Goal: Transaction & Acquisition: Purchase product/service

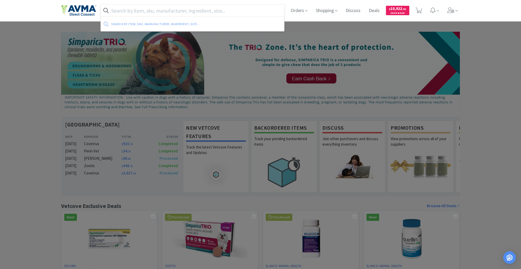
click at [131, 10] on input "text" at bounding box center [192, 10] width 183 height 12
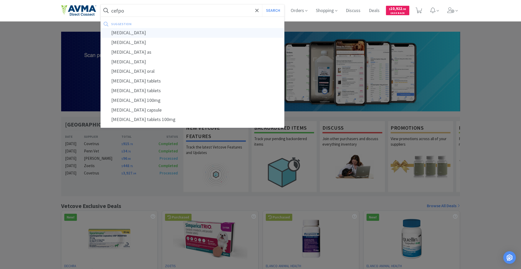
click at [135, 33] on div "[MEDICAL_DATA]" at bounding box center [192, 33] width 183 height 10
type input "[MEDICAL_DATA]"
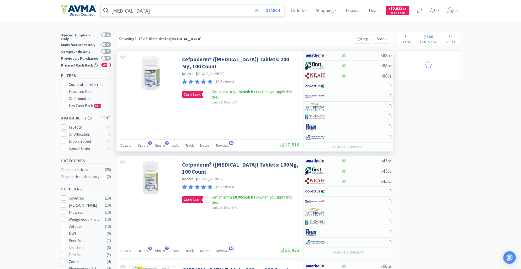
select select "4"
select select "14"
select select "3"
select select "5"
select select "7"
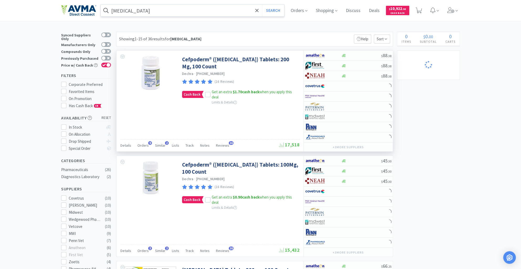
select select "3"
select select "4"
select select "3"
select select "4"
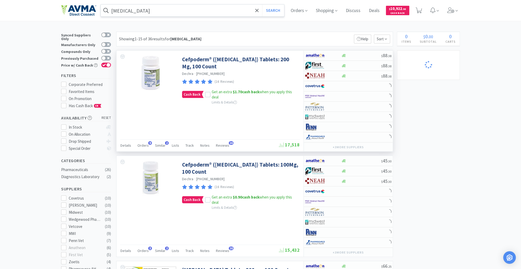
select select "24"
select select "8"
select select "5"
select select "1"
select select "3"
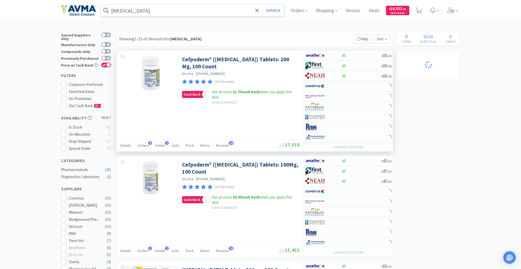
select select "2"
select select "1"
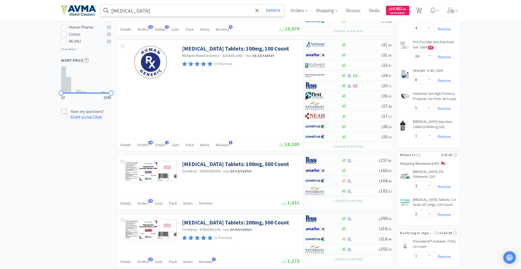
scroll to position [331, 0]
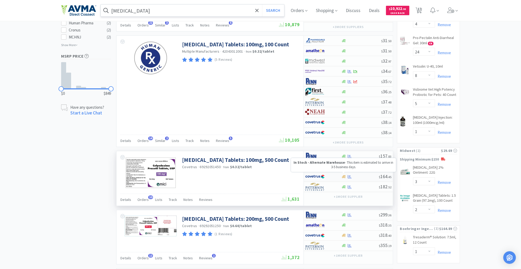
click at [343, 175] on icon at bounding box center [344, 177] width 4 height 4
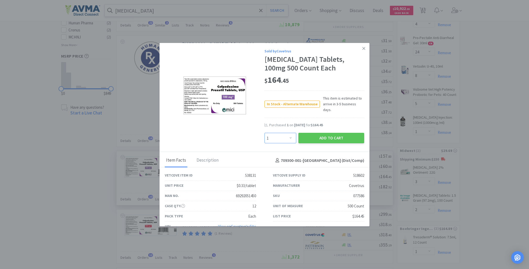
click at [285, 139] on select "Enter Quantity 1 2 3 4 5 6 7 8 9 10 11 12 13 14 15 16 17 18 19 20 Enter Quantity" at bounding box center [280, 138] width 32 height 10
select select "2"
click at [264, 133] on select "Enter Quantity 1 2 3 4 5 6 7 8 9 10 11 12 13 14 15 16 17 18 19 20 Enter Quantity" at bounding box center [280, 138] width 32 height 10
click at [311, 143] on button "Add to Cart" at bounding box center [331, 138] width 66 height 10
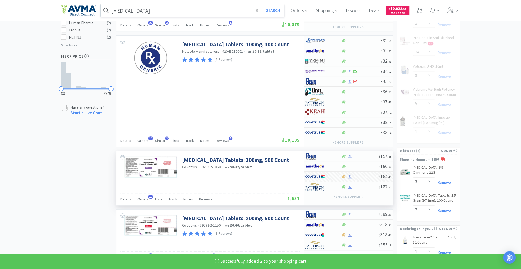
select select "2"
select select "3"
select select "5"
select select "7"
select select "3"
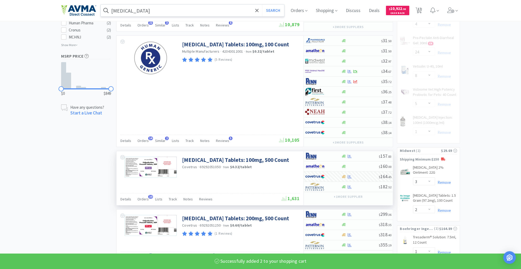
select select "4"
select select "3"
select select "4"
select select "8"
select select "5"
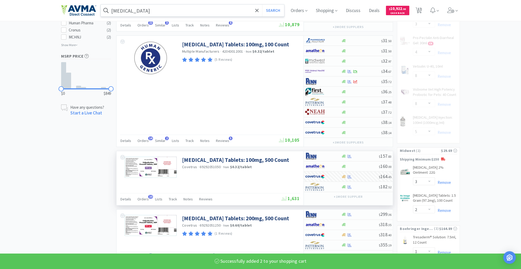
select select "24"
select select "1"
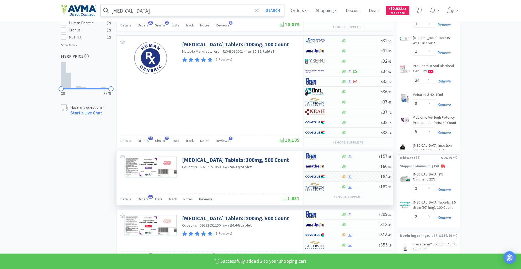
click at [147, 10] on input "[MEDICAL_DATA]" at bounding box center [192, 10] width 183 height 12
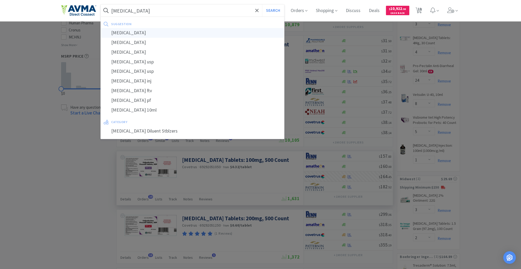
type input "[MEDICAL_DATA]"
click at [145, 34] on div "[MEDICAL_DATA]" at bounding box center [192, 33] width 183 height 10
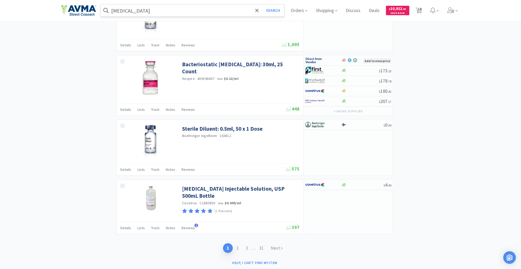
scroll to position [926, 0]
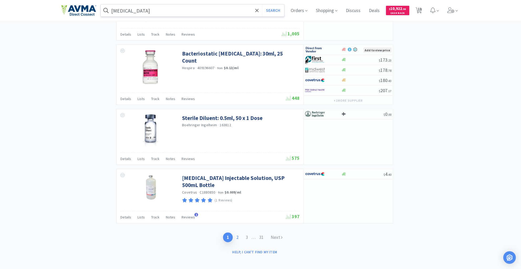
click at [235, 234] on link "2" at bounding box center [237, 238] width 9 height 10
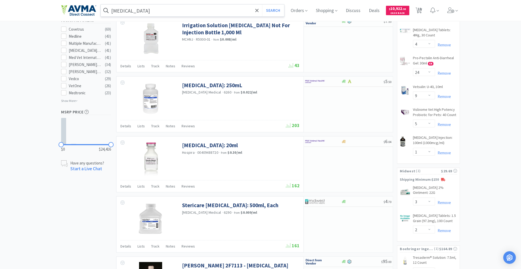
scroll to position [341, 0]
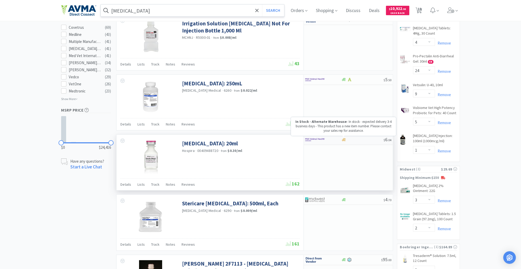
click at [344, 140] on icon at bounding box center [344, 140] width 4 height 4
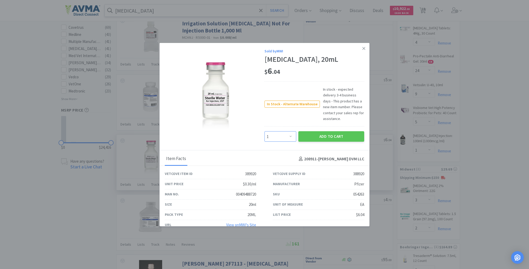
click at [286, 142] on select "Enter Quantity 1 2 3 4 5 6 7 8 9 10 11 12 13 14 15 16 17 18 19 20 Enter Quantity" at bounding box center [280, 136] width 32 height 10
select select "10"
click at [264, 140] on select "Enter Quantity 1 2 3 4 5 6 7 8 9 10 11 12 13 14 15 16 17 18 19 20 Enter Quantity" at bounding box center [280, 136] width 32 height 10
click at [310, 142] on button "Add to Cart" at bounding box center [331, 136] width 66 height 10
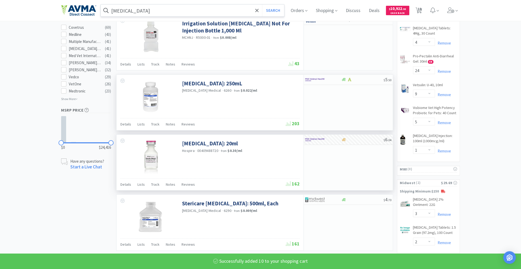
select select "10"
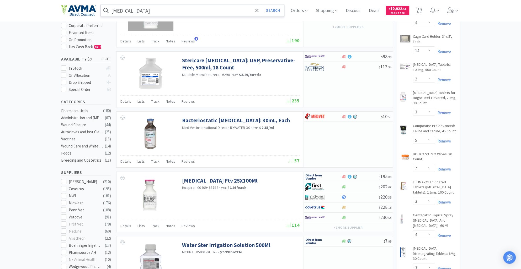
scroll to position [58, 0]
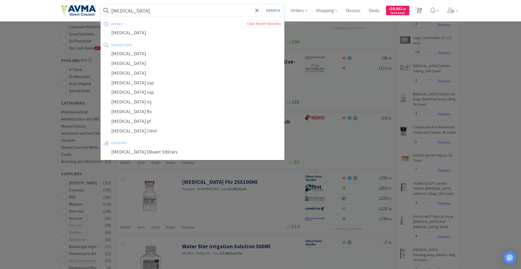
click at [146, 13] on input "[MEDICAL_DATA]" at bounding box center [192, 10] width 183 height 12
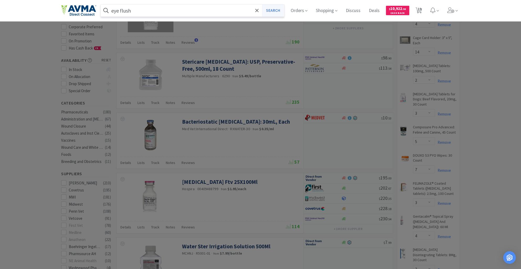
click at [277, 9] on button "Search" at bounding box center [273, 10] width 22 height 12
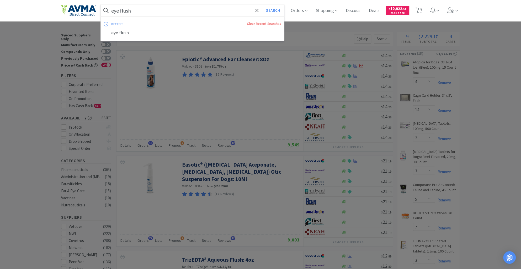
click at [117, 10] on input "eye flush" at bounding box center [192, 10] width 183 height 12
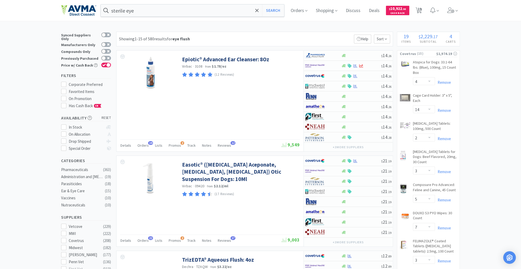
click at [127, 1] on div "sterile eye Search Orders Shopping Discuss Discuss Deals Deals $ 10,922 . 95 Ca…" at bounding box center [260, 10] width 399 height 21
click at [147, 7] on input "sterile eye" at bounding box center [192, 10] width 183 height 12
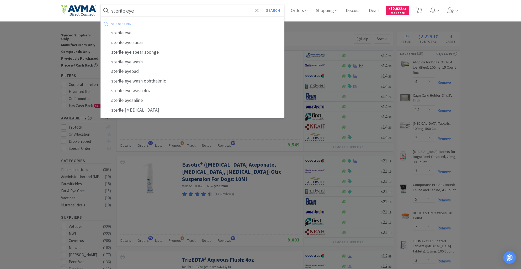
click at [147, 7] on input "sterile eye" at bounding box center [192, 10] width 183 height 12
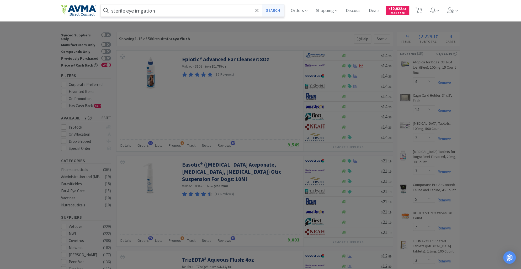
type input "sterile eye irrigation"
click at [273, 6] on button "Search" at bounding box center [273, 10] width 22 height 12
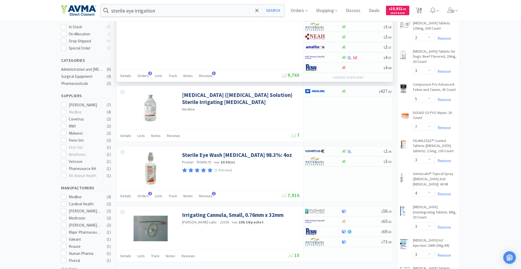
scroll to position [107, 0]
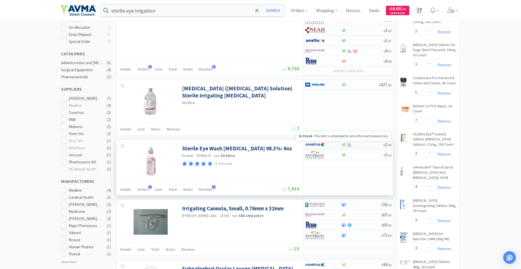
click at [345, 144] on icon at bounding box center [344, 144] width 4 height 3
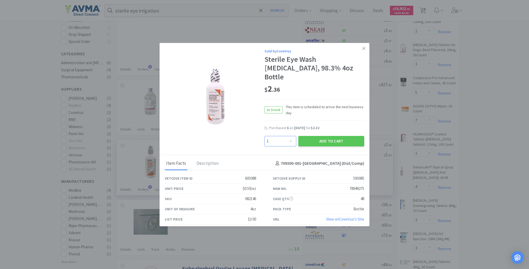
click at [291, 136] on select "Enter Quantity 1 2 3 4 5 6 7 8 9 10 11 12 13 14 15 16 17 18 19 20 Enter Quantity" at bounding box center [280, 141] width 32 height 10
select select "10"
click at [264, 136] on select "Enter Quantity 1 2 3 4 5 6 7 8 9 10 11 12 13 14 15 16 17 18 19 20 Enter Quantity" at bounding box center [280, 141] width 32 height 10
click at [335, 136] on button "Add to Cart" at bounding box center [331, 141] width 66 height 10
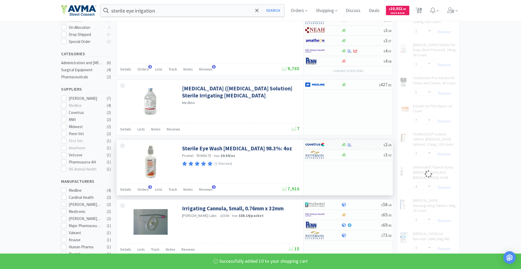
select select "10"
select select "8"
select select "5"
select select "1"
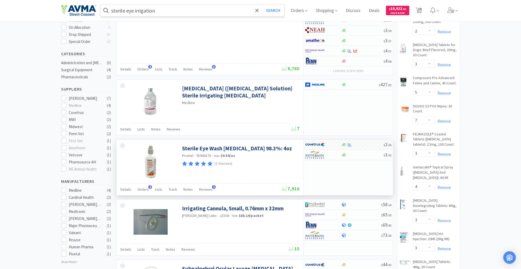
click at [169, 13] on input "sterile eye irrigation" at bounding box center [192, 10] width 183 height 12
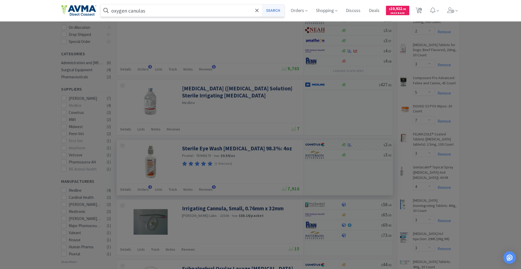
type input "oxygen canulas"
click at [268, 11] on button "Search" at bounding box center [273, 10] width 22 height 12
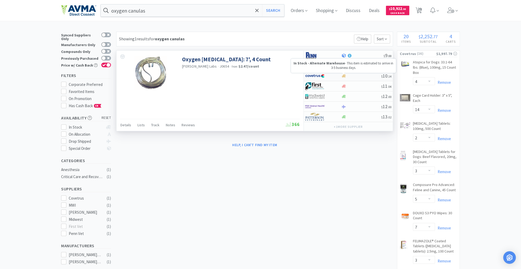
click at [345, 75] on icon at bounding box center [344, 76] width 4 height 4
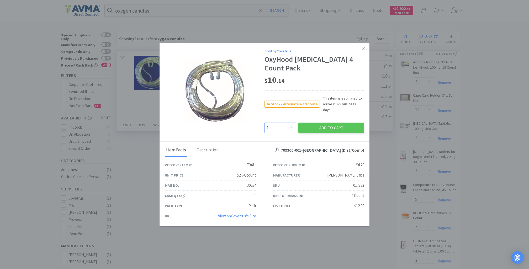
click at [290, 124] on select "Enter Quantity 1 2 3 4 5 6 7 8 9 10 11 12 13 14 15 16 17 18 19 20 Enter Quantity" at bounding box center [280, 128] width 32 height 10
select select "2"
click at [264, 123] on select "Enter Quantity 1 2 3 4 5 6 7 8 9 10 11 12 13 14 15 16 17 18 19 20 Enter Quantity" at bounding box center [280, 128] width 32 height 10
click at [327, 127] on button "Add to Cart" at bounding box center [331, 128] width 66 height 10
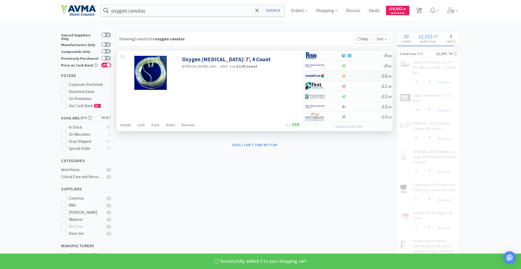
select select "2"
select select "10"
select select "8"
select select "5"
select select "24"
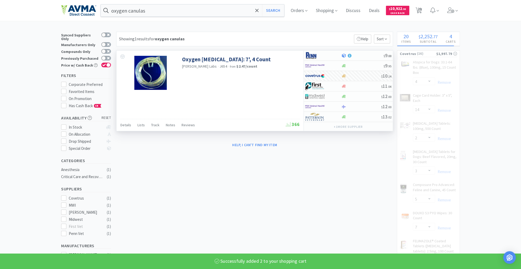
select select "1"
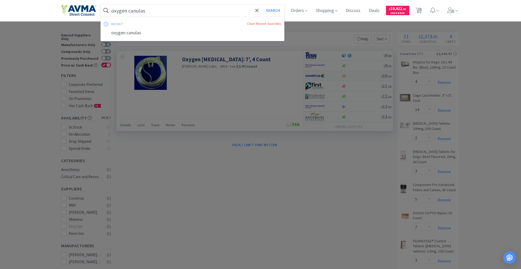
click at [153, 11] on input "oxygen canulas" at bounding box center [192, 10] width 183 height 12
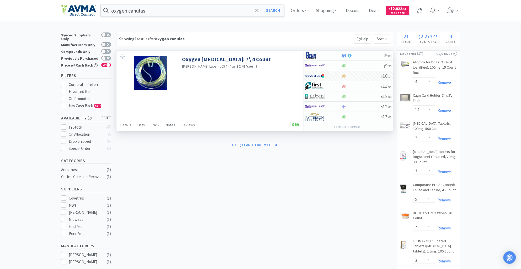
click at [470, 53] on div at bounding box center [260, 134] width 521 height 269
click at [421, 11] on span "21" at bounding box center [419, 8] width 4 height 21
select select "1"
select select "4"
select select "14"
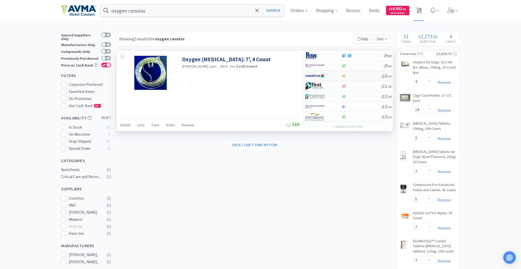
select select "2"
select select "3"
select select "5"
select select "7"
select select "3"
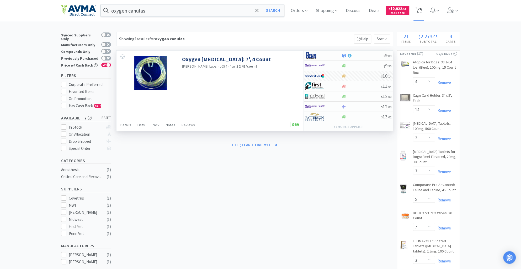
select select "4"
select select "3"
select select "4"
select select "2"
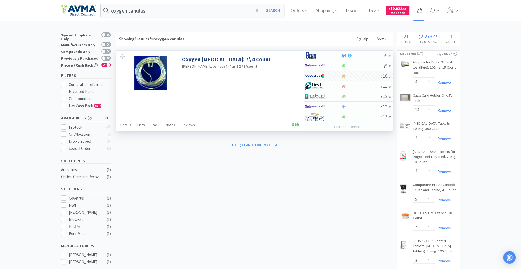
select select "24"
select select "10"
select select "8"
select select "5"
select select "1"
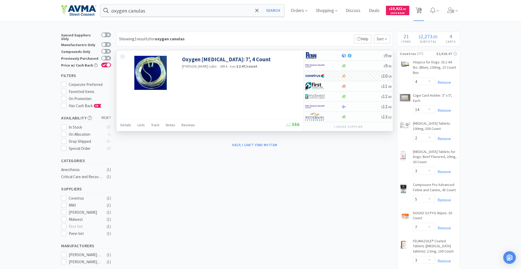
select select "10"
select select "3"
select select "2"
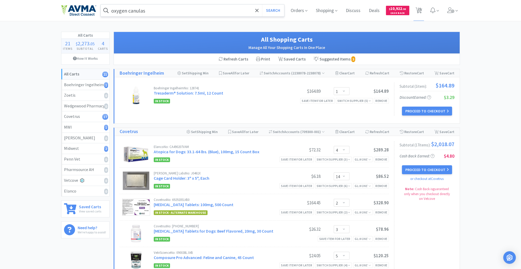
click at [157, 13] on input "oxygen canulas" at bounding box center [192, 10] width 183 height 12
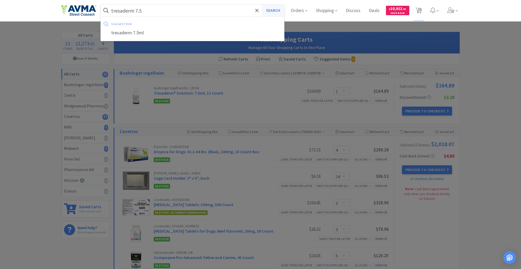
type input "tresaderm 7.5"
click at [272, 11] on button "Search" at bounding box center [273, 10] width 22 height 12
select select "4"
select select "14"
select select "2"
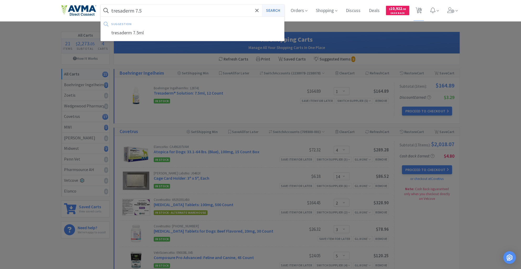
select select "3"
select select "5"
select select "7"
select select "3"
select select "4"
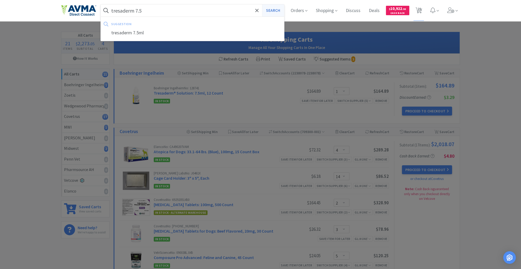
select select "3"
select select "4"
select select "2"
select select "24"
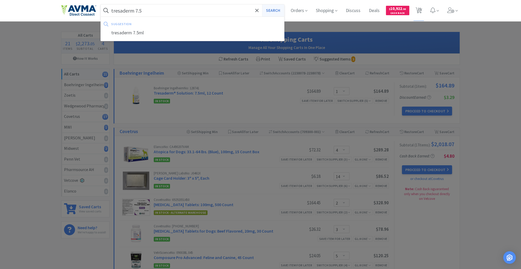
select select "10"
select select "8"
select select "5"
select select "1"
select select "10"
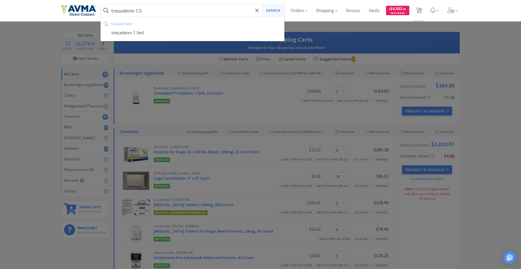
select select "3"
select select "2"
select select "1"
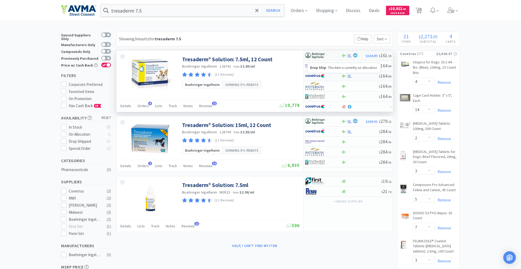
click at [345, 77] on icon at bounding box center [344, 76] width 4 height 4
select select "1"
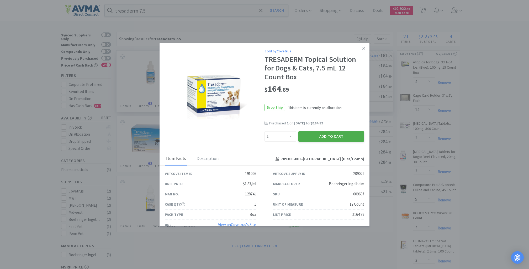
click at [335, 138] on button "Add to Cart" at bounding box center [331, 136] width 66 height 10
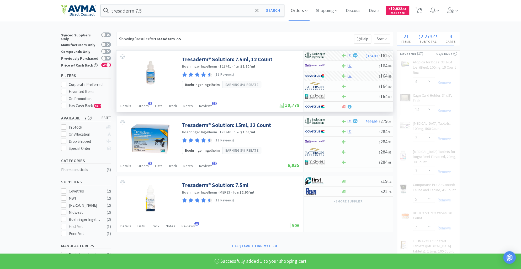
select select "8"
select select "5"
select select "1"
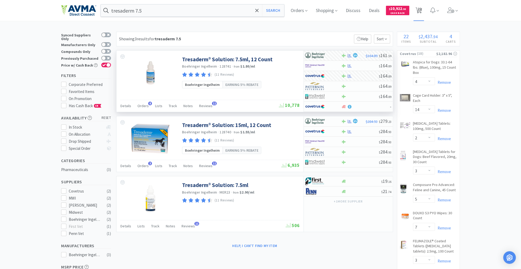
click at [421, 10] on span "22" at bounding box center [419, 8] width 4 height 21
select select "1"
select select "4"
select select "14"
select select "2"
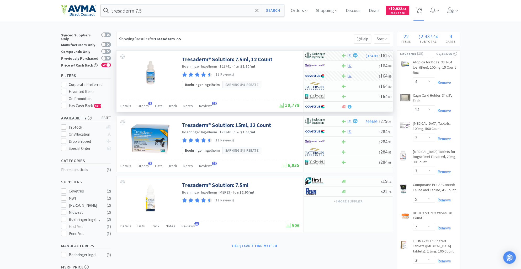
select select "3"
select select "5"
select select "7"
select select "3"
select select "4"
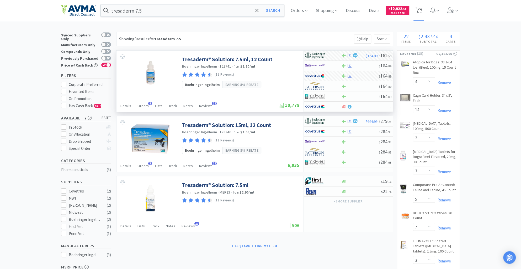
select select "3"
select select "4"
select select "2"
select select "24"
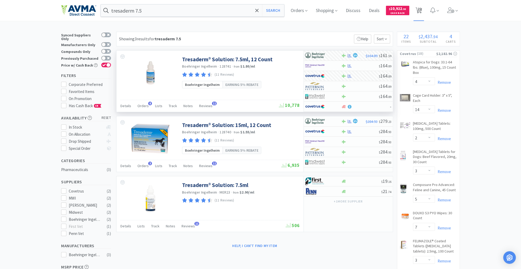
select select "10"
select select "1"
select select "8"
select select "5"
select select "1"
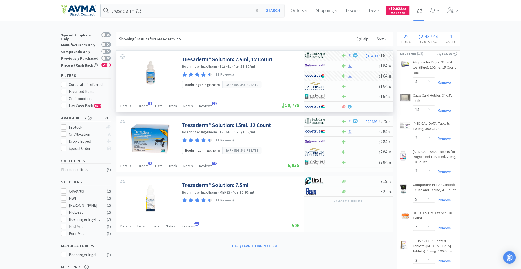
select select "10"
select select "3"
select select "2"
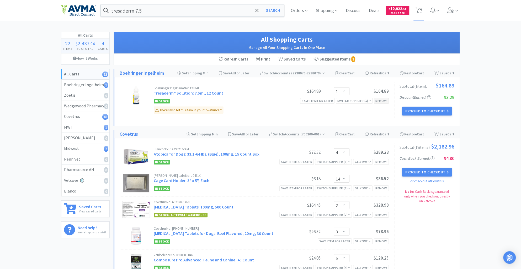
click at [379, 99] on div "Remove" at bounding box center [381, 101] width 15 height 6
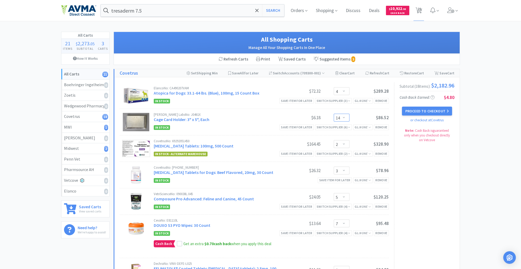
click at [343, 118] on select "Enter Quantity 1 2 3 4 5 6 7 8 9 10 11 12 13 14 15 16 17 18 19 20 Enter Quantity" at bounding box center [342, 118] width 16 height 8
click at [334, 114] on select "Enter Quantity 1 2 3 4 5 6 7 8 9 10 11 12 13 14 15 16 17 18 19 20 Enter Quantity" at bounding box center [342, 118] width 16 height 8
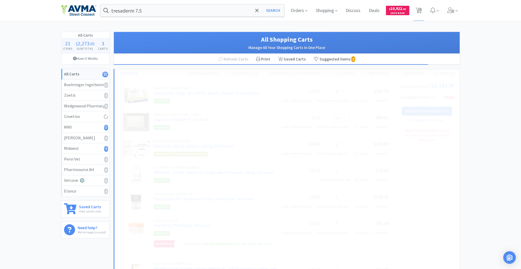
select select "20"
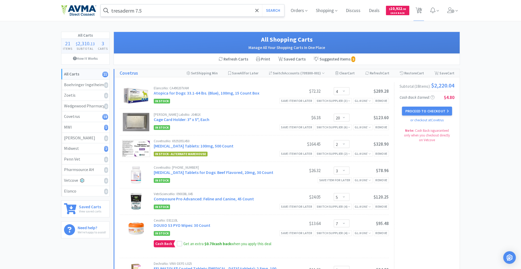
click at [134, 12] on input "tresaderm 7.5" at bounding box center [192, 10] width 183 height 12
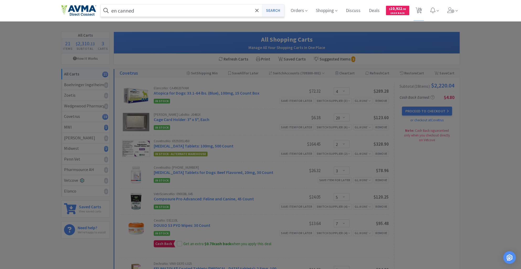
type input "en canned"
click at [273, 11] on button "Search" at bounding box center [273, 10] width 22 height 12
select select "4"
select select "20"
select select "2"
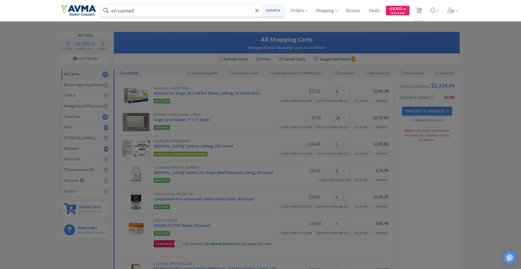
select select "3"
select select "5"
select select "7"
select select "3"
select select "4"
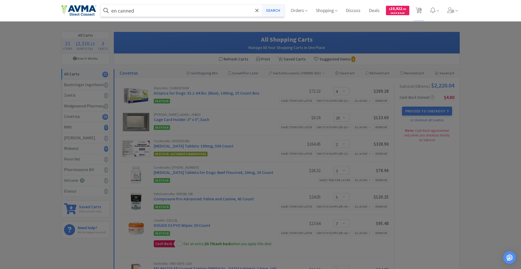
select select "3"
select select "4"
select select "2"
select select "24"
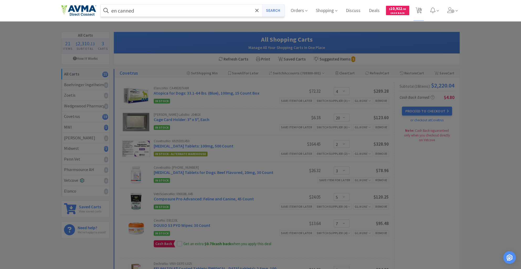
select select "10"
select select "1"
select select "8"
select select "5"
select select "1"
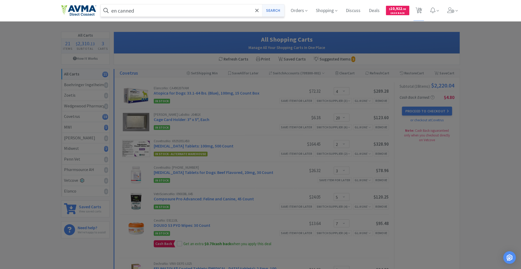
select select "10"
select select "3"
select select "2"
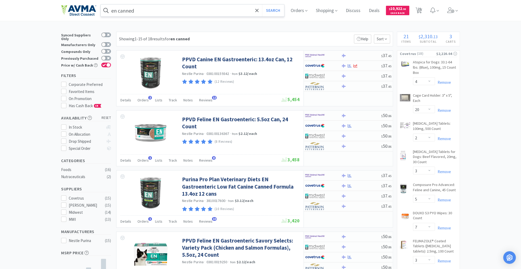
click at [143, 10] on input "en canned" at bounding box center [192, 10] width 183 height 12
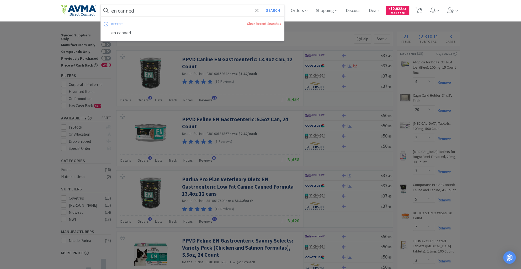
click at [143, 10] on input "en canned" at bounding box center [192, 10] width 183 height 12
click at [111, 11] on span at bounding box center [106, 10] width 10 height 8
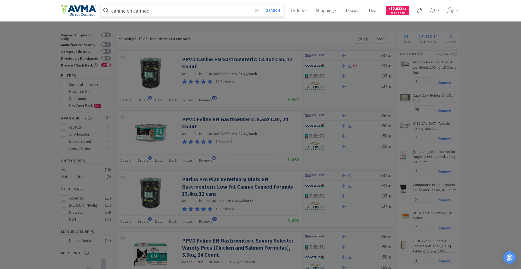
type input "canine en canned"
click at [262, 4] on button "Search" at bounding box center [273, 10] width 22 height 12
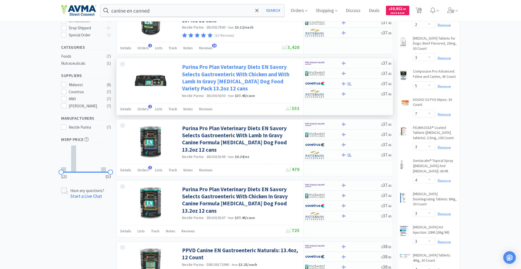
scroll to position [120, 0]
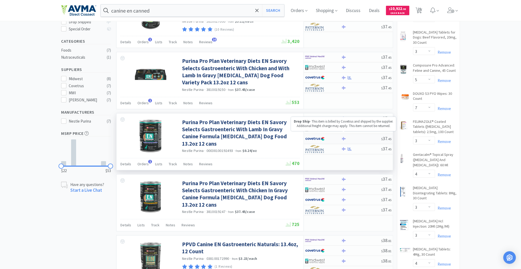
click at [345, 138] on icon at bounding box center [344, 138] width 4 height 3
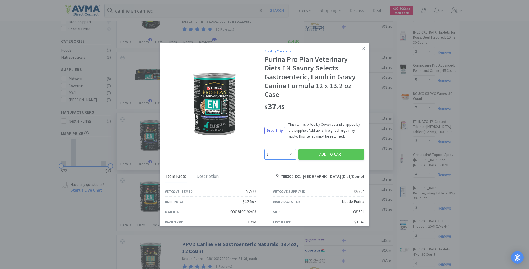
click at [285, 154] on select "Enter Quantity 1 2 3 4 5 6 7 8 9 10 11 12 13 14 15 16 17 18 19 20 Enter Quantity" at bounding box center [280, 154] width 32 height 10
select select "3"
click at [264, 149] on select "Enter Quantity 1 2 3 4 5 6 7 8 9 10 11 12 13 14 15 16 17 18 19 20 Enter Quantity" at bounding box center [280, 154] width 32 height 10
click at [318, 156] on button "Add to Cart" at bounding box center [331, 154] width 66 height 10
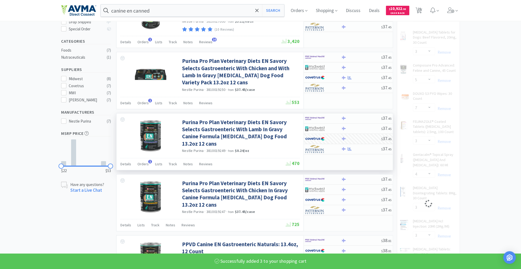
select select "3"
select select "10"
select select "8"
select select "5"
select select "1"
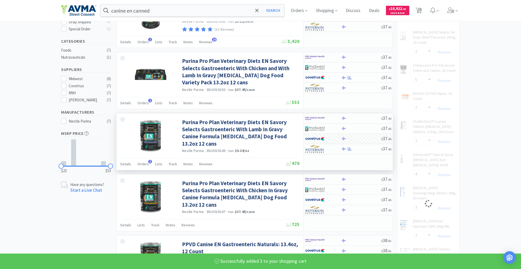
select select "1"
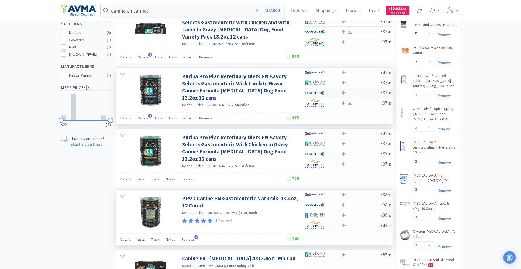
scroll to position [164, 0]
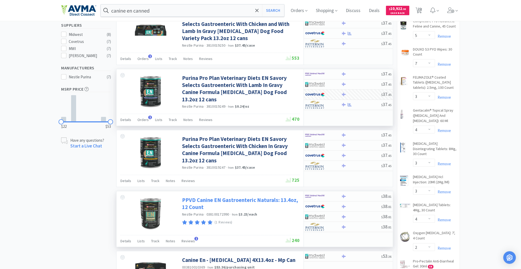
click at [214, 201] on link "PPVD Canine EN Gastroenteric Naturals: 13.4oz, 12 Count" at bounding box center [240, 204] width 116 height 14
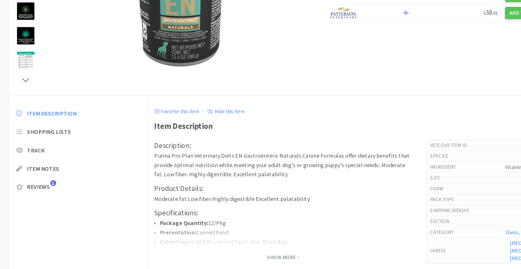
scroll to position [80, 0]
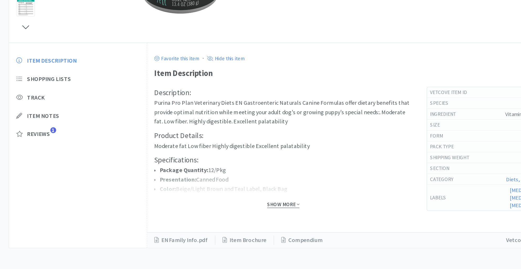
click at [250, 222] on span "Show More" at bounding box center [259, 222] width 23 height 5
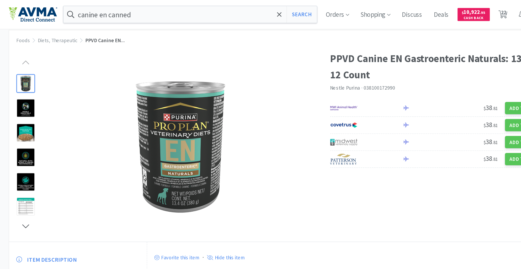
scroll to position [0, 0]
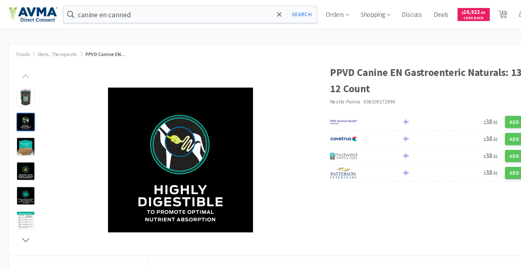
click at [117, 60] on div at bounding box center [191, 116] width 196 height 128
select select "4"
select select "20"
select select "2"
select select "3"
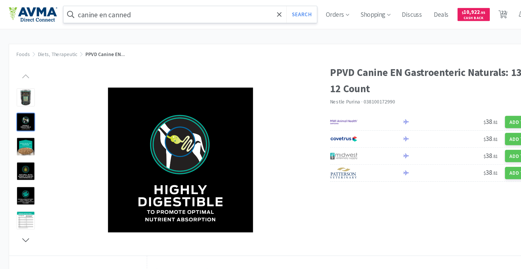
select select "5"
select select "7"
select select "3"
select select "4"
select select "3"
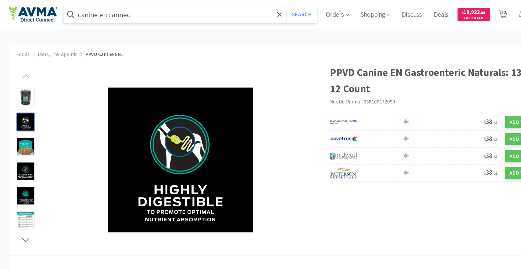
select select "3"
select select "4"
select select "2"
select select "24"
select select "3"
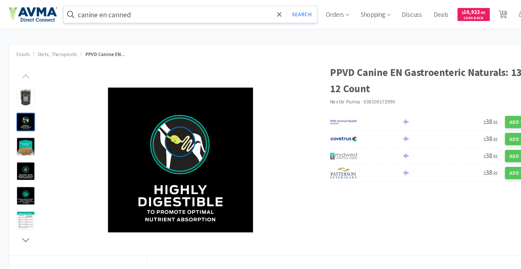
select select "10"
select select "1"
select select "8"
select select "5"
select select "1"
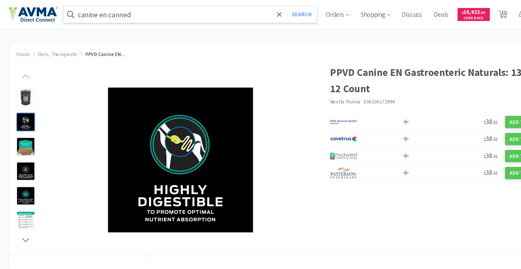
select select "10"
select select "3"
select select "2"
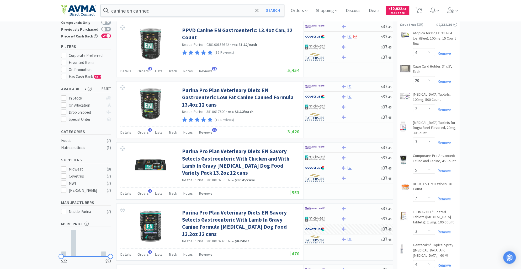
scroll to position [63, 0]
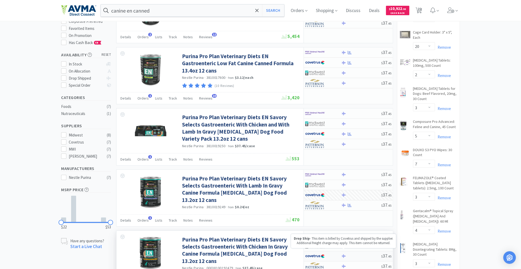
click at [345, 257] on icon at bounding box center [344, 256] width 4 height 4
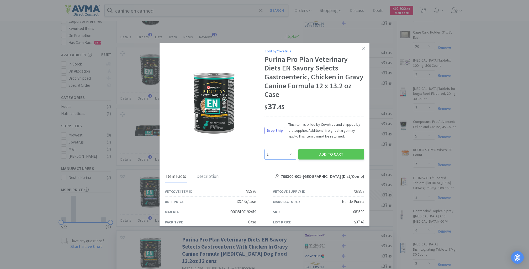
click at [284, 156] on select "Enter Quantity 1 2 3 4 5 6 7 8 9 10 11 12 13 14 15 16 17 18 19 20 Enter Quantity" at bounding box center [280, 154] width 32 height 10
select select "2"
click at [264, 149] on select "Enter Quantity 1 2 3 4 5 6 7 8 9 10 11 12 13 14 15 16 17 18 19 20 Enter Quantity" at bounding box center [280, 154] width 32 height 10
click at [307, 155] on button "Add to Cart" at bounding box center [331, 154] width 66 height 10
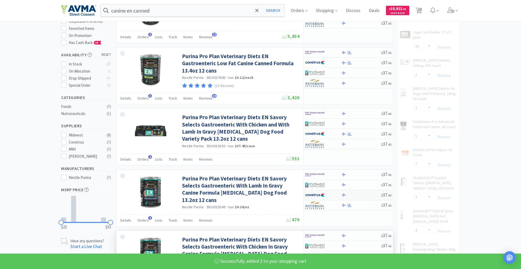
select select "2"
select select "3"
select select "10"
select select "8"
select select "5"
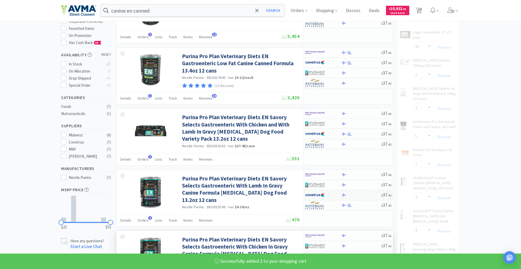
select select "1"
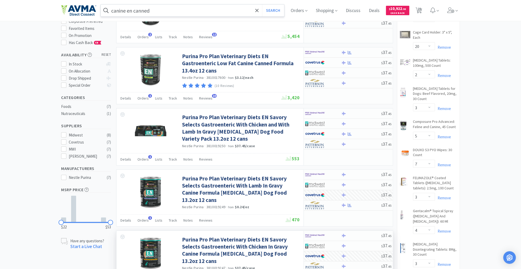
click at [163, 14] on input "canine en canned" at bounding box center [192, 10] width 183 height 12
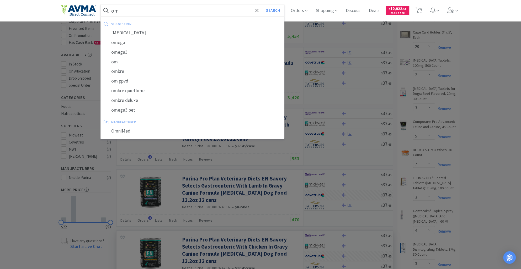
type input "o"
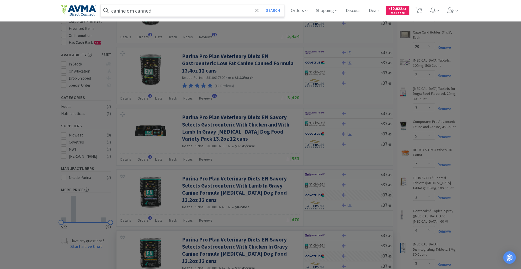
type input "canine om canned"
click at [262, 4] on button "Search" at bounding box center [273, 10] width 22 height 12
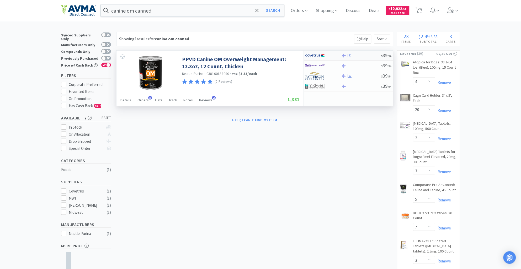
click at [341, 58] on div "$ 39 . 94" at bounding box center [348, 56] width 89 height 10
select select "1"
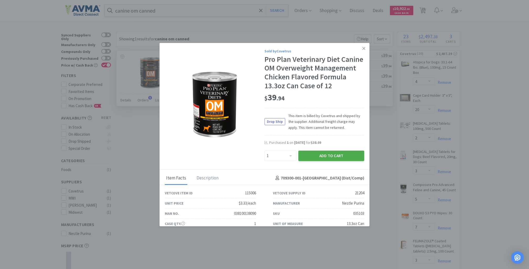
click at [318, 161] on button "Add to Cart" at bounding box center [331, 156] width 66 height 10
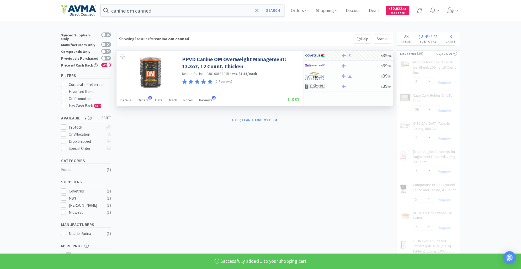
select select "1"
select select "2"
select select "3"
select select "10"
select select "8"
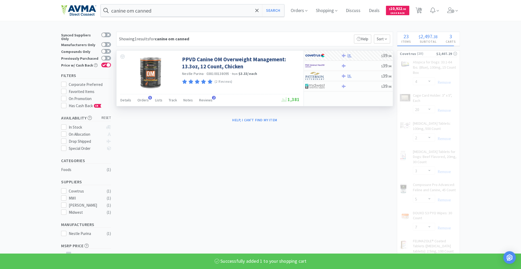
select select "5"
select select "24"
select select "1"
